Goal: Task Accomplishment & Management: Use online tool/utility

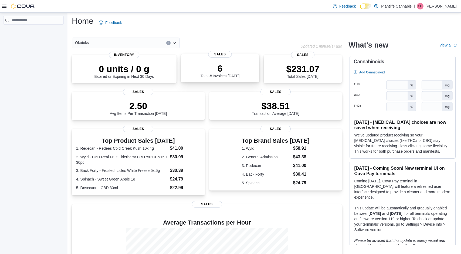
scroll to position [3, 0]
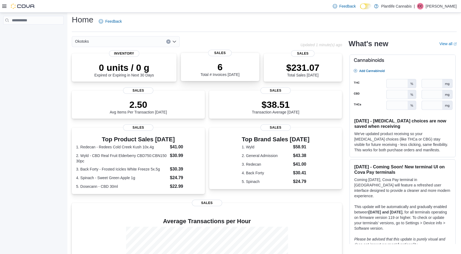
click at [205, 81] on div "6 Total # Invoices Today Sales" at bounding box center [220, 67] width 79 height 28
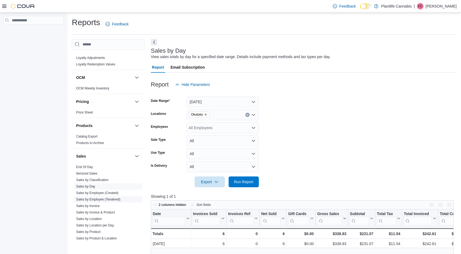
scroll to position [226, 0]
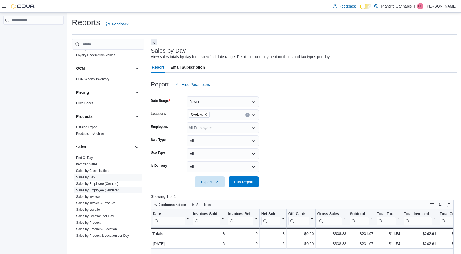
click at [114, 190] on link "Sales by Employee (Tendered)" at bounding box center [98, 190] width 44 height 4
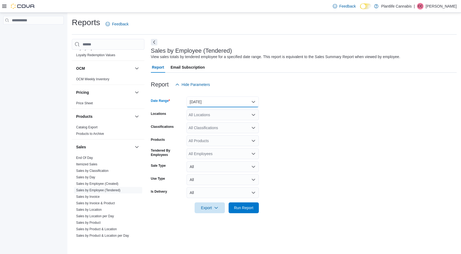
click at [217, 105] on button "Yesterday" at bounding box center [222, 101] width 72 height 11
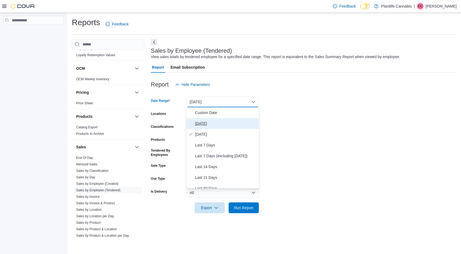
click at [218, 121] on span "Today" at bounding box center [226, 123] width 62 height 6
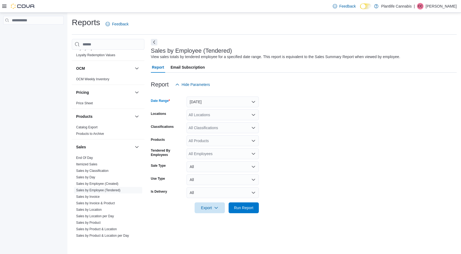
click at [220, 117] on div "All Locations" at bounding box center [222, 114] width 72 height 11
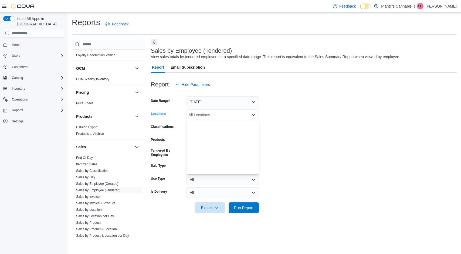
scroll to position [322, 0]
click at [215, 164] on div "Okotoks" at bounding box center [223, 162] width 66 height 5
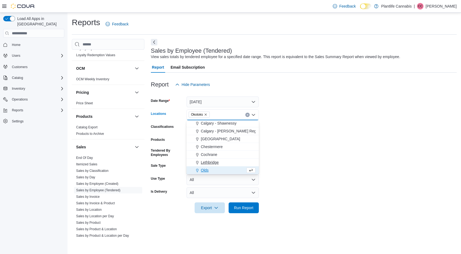
scroll to position [314, 0]
click at [292, 154] on form "Date Range Today Locations Okotoks Combo box. Selected. Okotoks. Press Backspac…" at bounding box center [304, 151] width 306 height 123
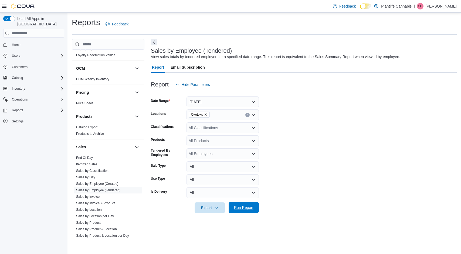
click at [243, 211] on span "Run Report" at bounding box center [244, 207] width 24 height 11
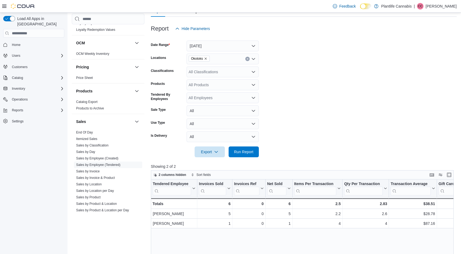
click at [302, 134] on form "Date Range Today Locations Okotoks Classifications All Classifications Products…" at bounding box center [304, 95] width 306 height 123
